Goal: Task Accomplishment & Management: Use online tool/utility

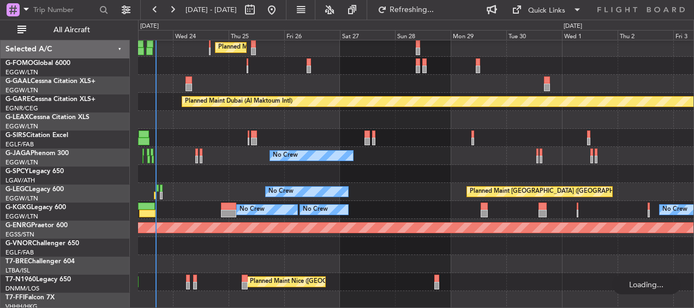
scroll to position [326, 0]
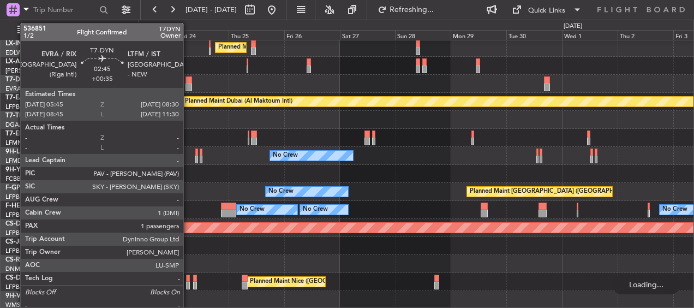
click at [188, 79] on div at bounding box center [189, 80] width 7 height 8
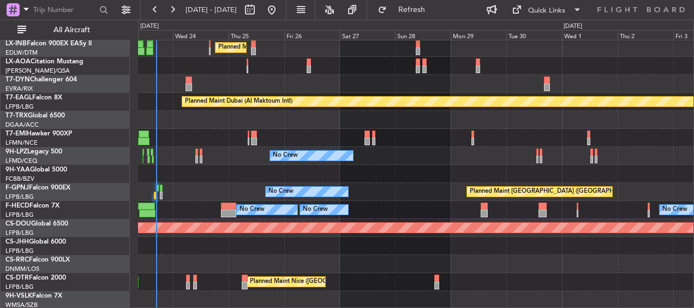
click at [223, 241] on div at bounding box center [416, 246] width 556 height 18
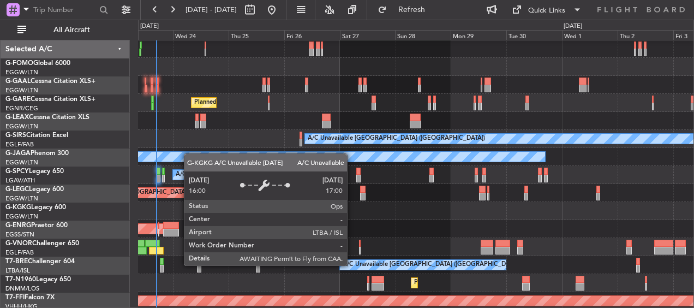
scroll to position [109, 0]
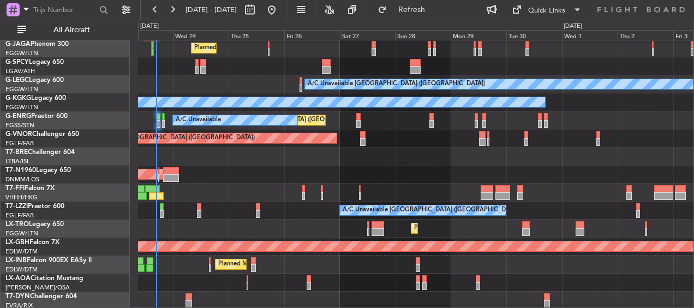
click at [367, 152] on div at bounding box center [416, 156] width 556 height 18
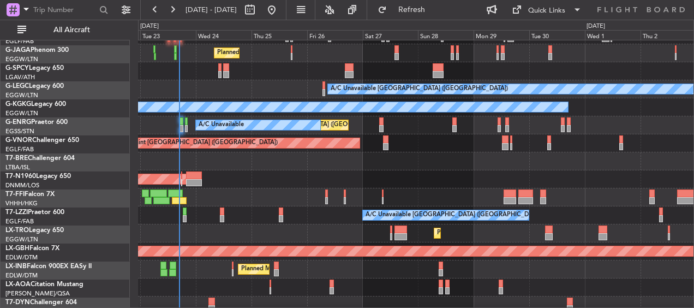
click at [367, 169] on div at bounding box center [416, 161] width 556 height 18
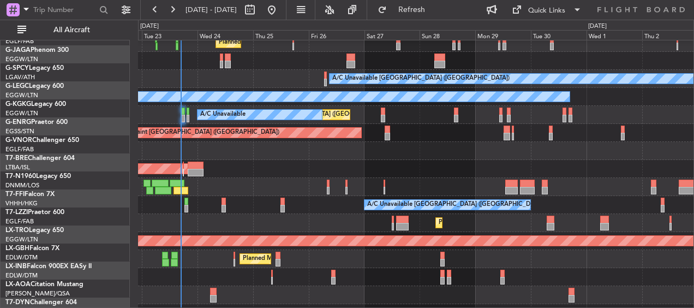
click at [353, 150] on div at bounding box center [416, 151] width 556 height 18
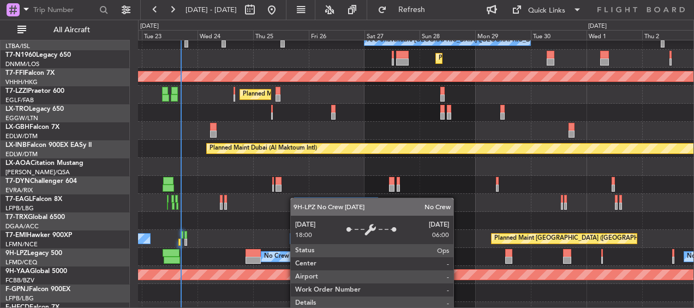
scroll to position [326, 0]
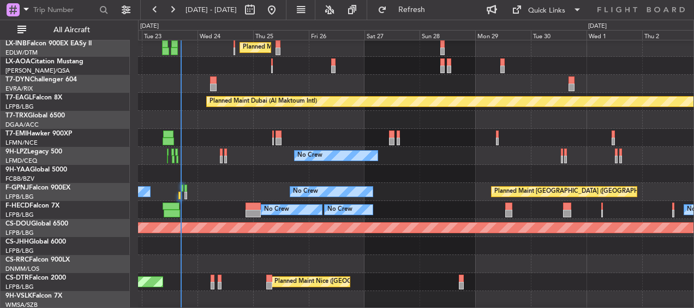
click at [207, 79] on div at bounding box center [416, 84] width 556 height 18
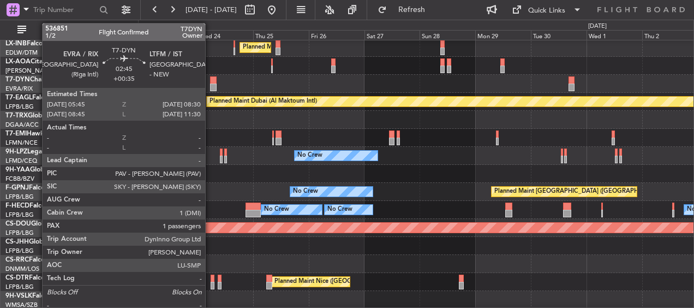
click at [211, 80] on div at bounding box center [213, 80] width 7 height 8
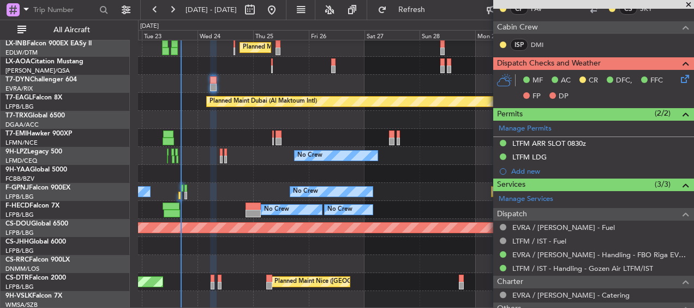
scroll to position [164, 0]
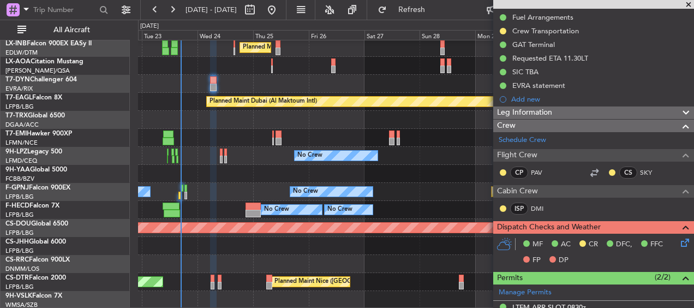
click at [540, 113] on span "Leg Information" at bounding box center [524, 112] width 55 height 13
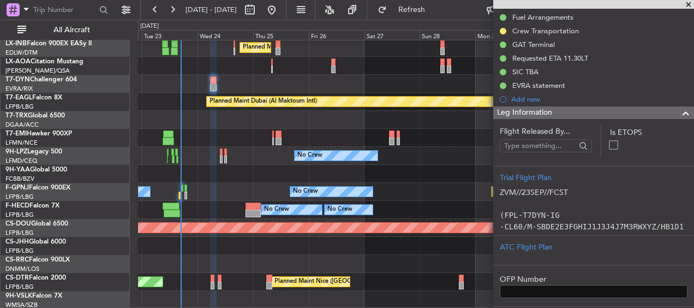
click at [541, 112] on span "Leg Information" at bounding box center [524, 112] width 55 height 13
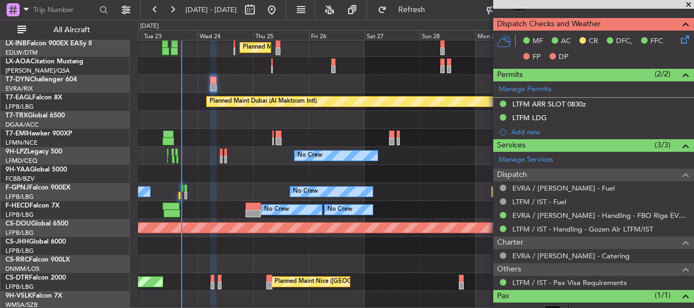
scroll to position [401, 0]
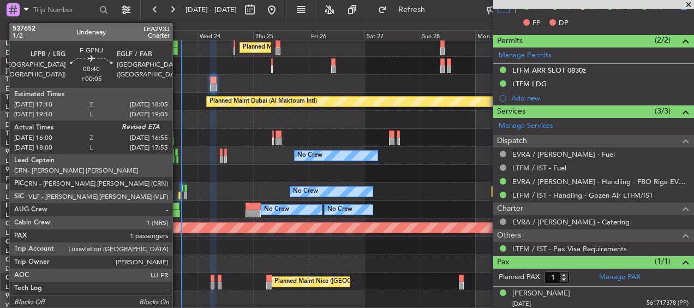
click at [178, 194] on div at bounding box center [179, 196] width 2 height 8
type input "+00:05"
type input "16:10"
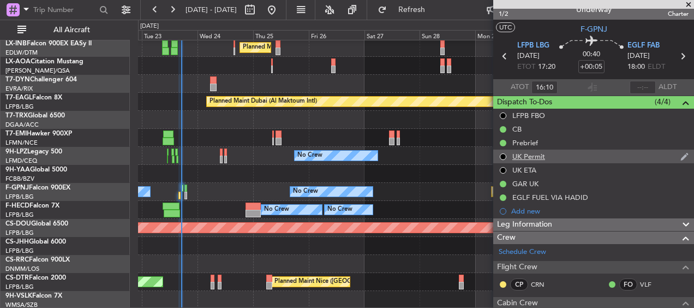
scroll to position [0, 0]
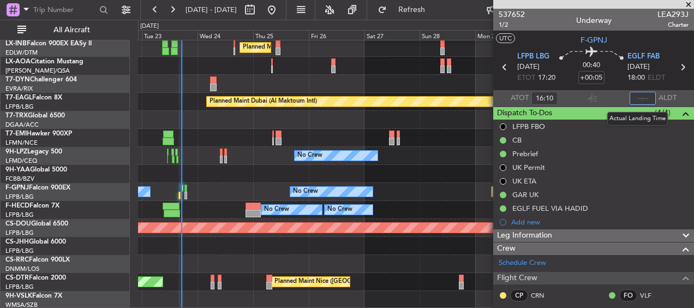
click at [637, 98] on input "text" at bounding box center [643, 98] width 26 height 13
click at [451, 141] on div "Planned Maint [GEOGRAPHIC_DATA]" at bounding box center [416, 138] width 556 height 18
type input "16:53"
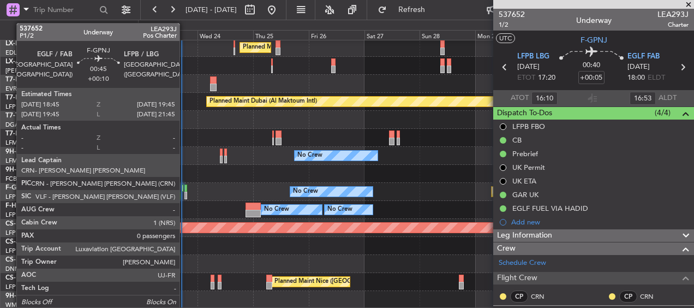
click at [185, 195] on div at bounding box center [185, 196] width 3 height 8
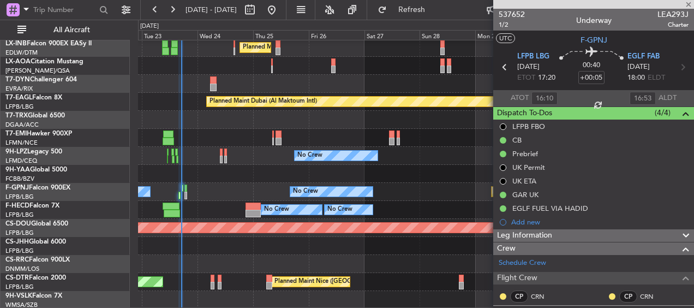
type input "+00:10"
type input "0"
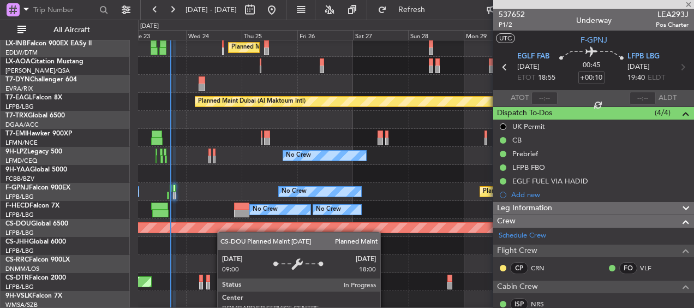
click at [222, 231] on div "Planned Maint Nurnberg Planned Maint [GEOGRAPHIC_DATA] ([GEOGRAPHIC_DATA]) No C…" at bounding box center [416, 12] width 556 height 594
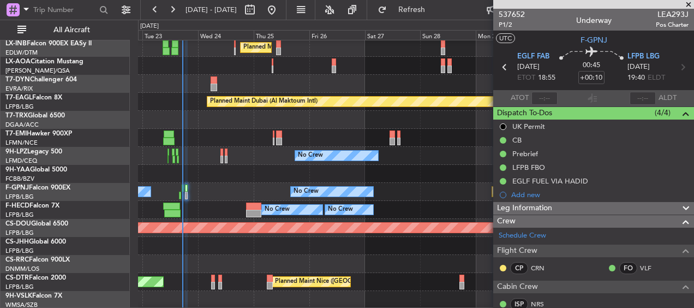
click at [218, 156] on div "Planned Maint Nurnberg Planned Maint [GEOGRAPHIC_DATA] ([GEOGRAPHIC_DATA]) No C…" at bounding box center [416, 12] width 556 height 594
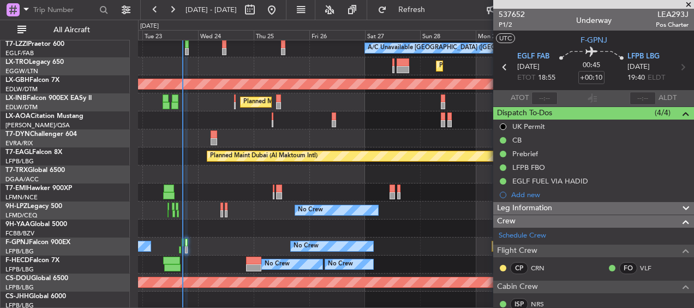
scroll to position [217, 0]
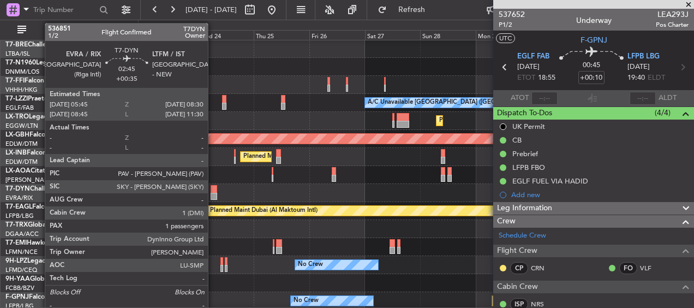
click at [213, 189] on div at bounding box center [214, 189] width 7 height 8
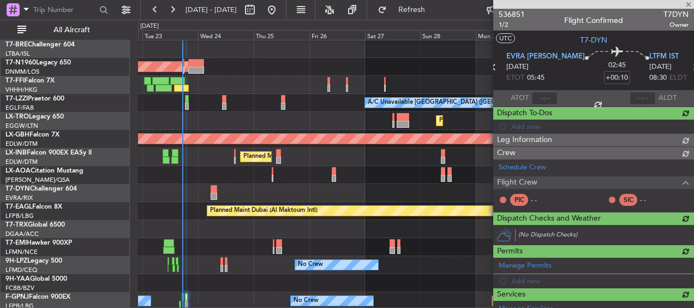
type input "+00:35"
type input "1"
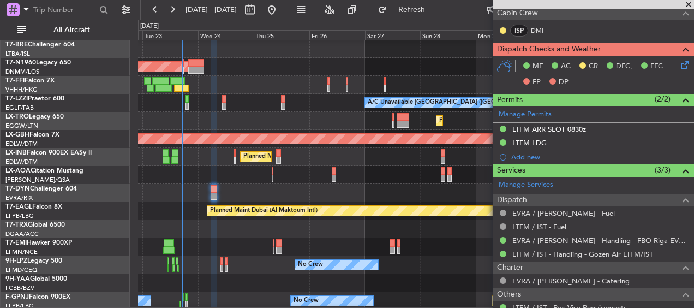
scroll to position [401, 0]
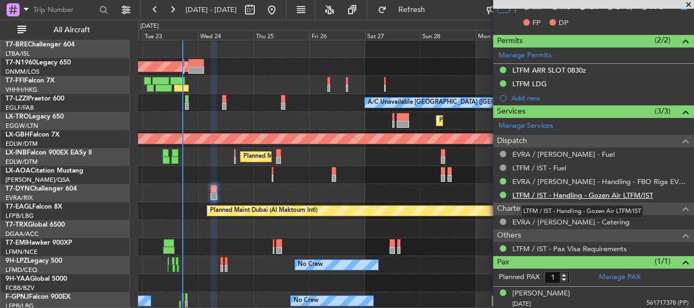
click at [566, 190] on link "LTFM / IST - Handling - Gozen Air LTFM/IST" at bounding box center [582, 194] width 141 height 9
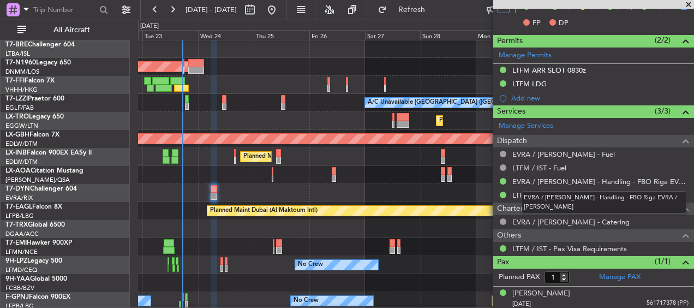
click at [576, 192] on div "EVRA / [PERSON_NAME] - Handling - FBO Riga EVRA / [PERSON_NAME]" at bounding box center [604, 202] width 165 height 22
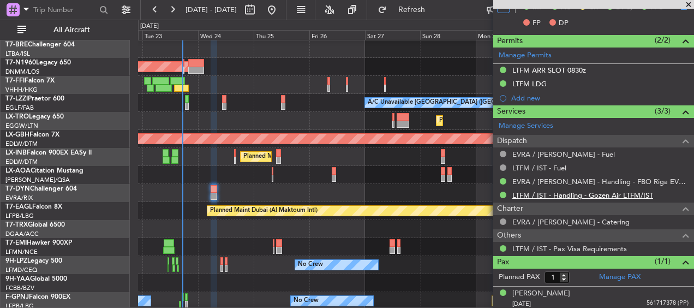
click at [605, 193] on link "LTFM / IST - Handling - Gozen Air LTFM/IST" at bounding box center [582, 194] width 141 height 9
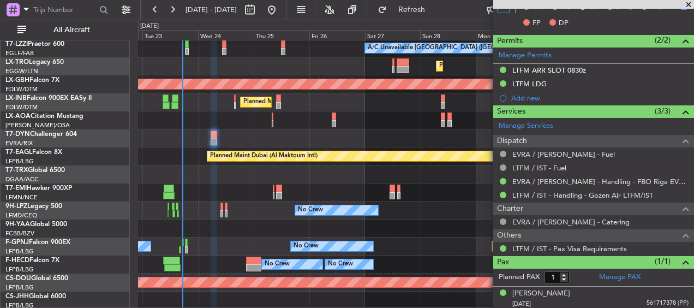
click at [434, 168] on div at bounding box center [416, 174] width 556 height 18
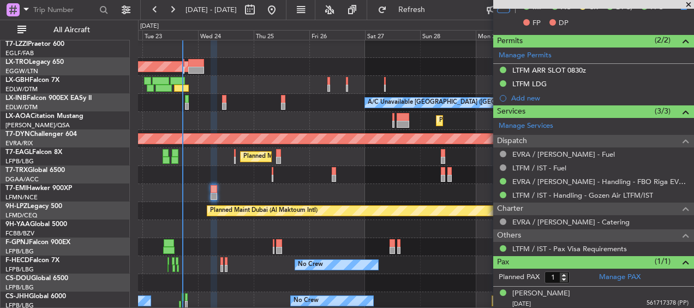
scroll to position [217, 0]
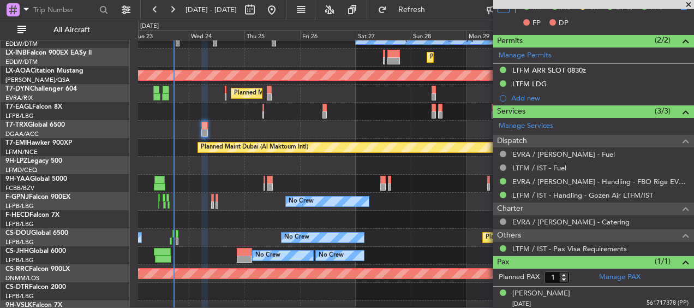
click at [313, 121] on div at bounding box center [416, 130] width 556 height 18
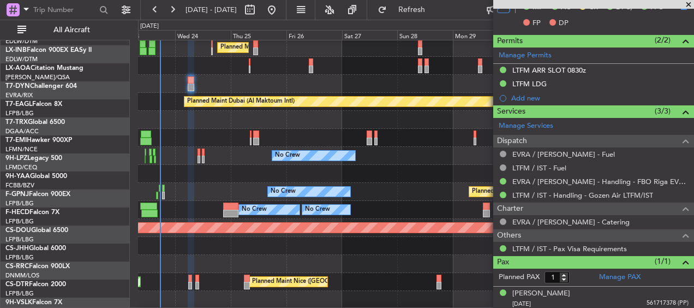
scroll to position [326, 0]
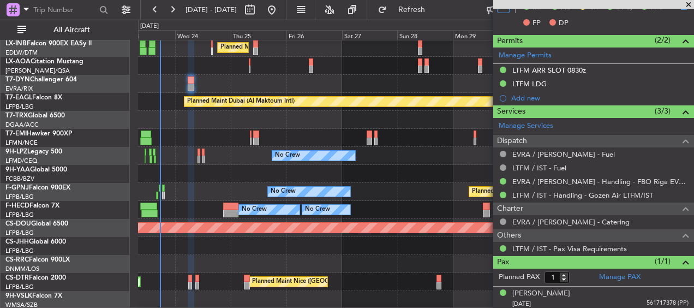
click at [330, 67] on div "Planned Maint Nurnberg Planned Maint [GEOGRAPHIC_DATA] ([GEOGRAPHIC_DATA]) No C…" at bounding box center [416, 12] width 556 height 594
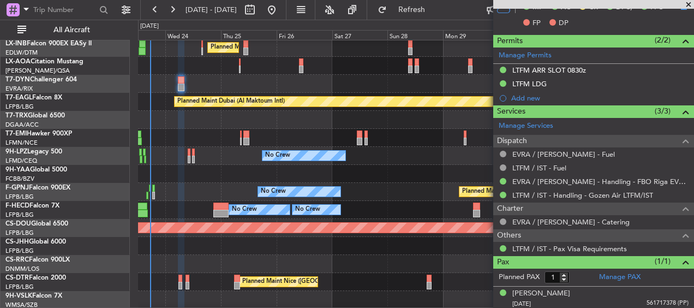
click at [377, 147] on div "Planned Maint Nurnberg Planned Maint [GEOGRAPHIC_DATA] ([GEOGRAPHIC_DATA]) No C…" at bounding box center [416, 12] width 556 height 594
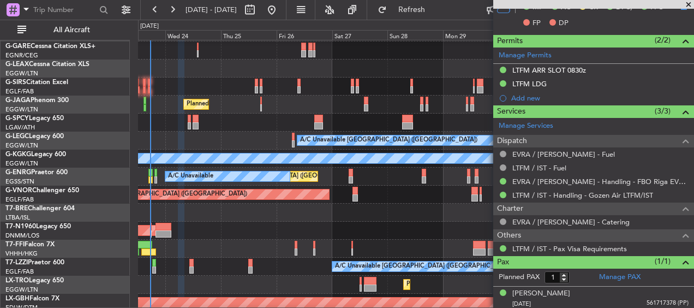
scroll to position [0, 0]
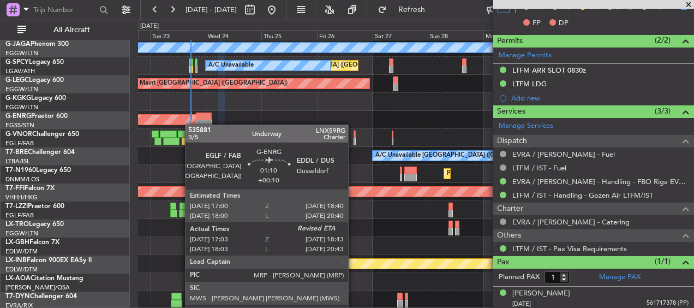
scroll to position [164, 0]
